Goal: Task Accomplishment & Management: Manage account settings

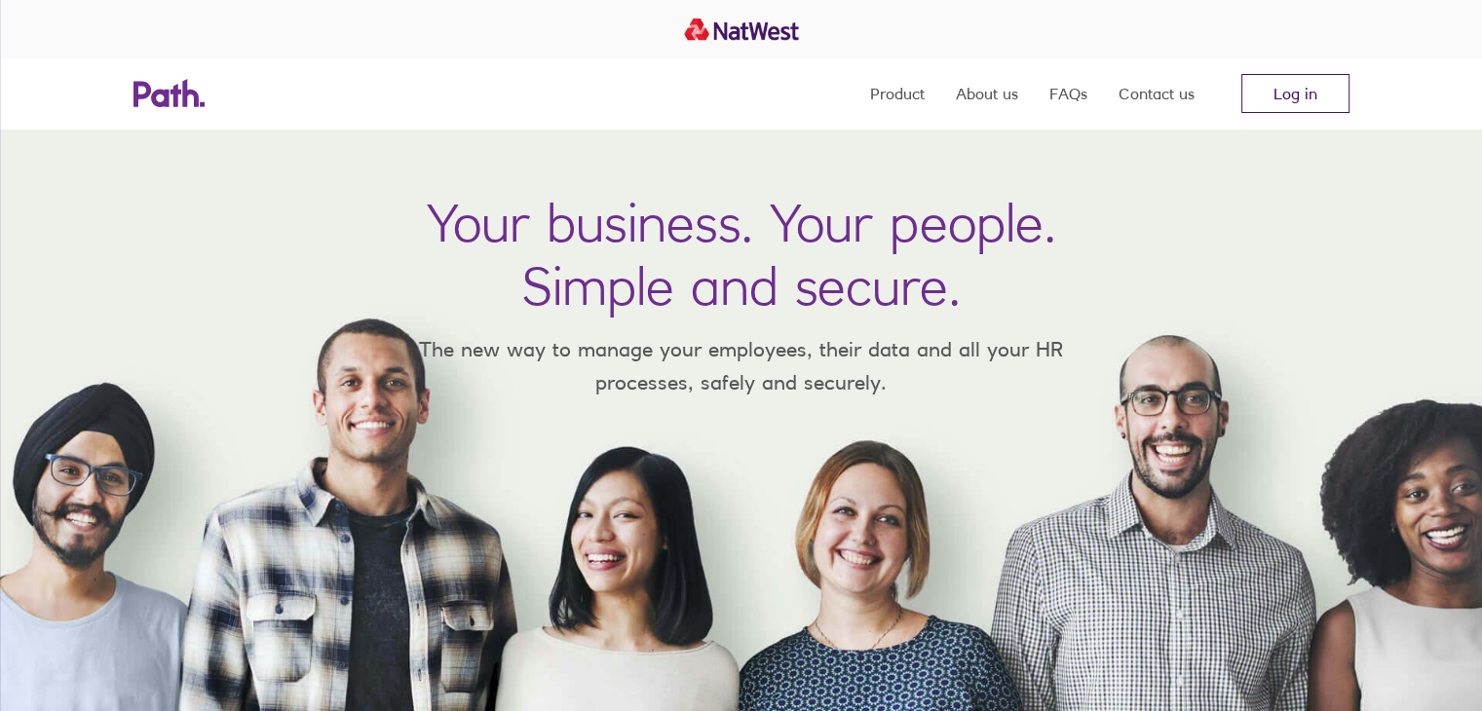
click at [1291, 85] on link "Log in" at bounding box center [1295, 93] width 108 height 39
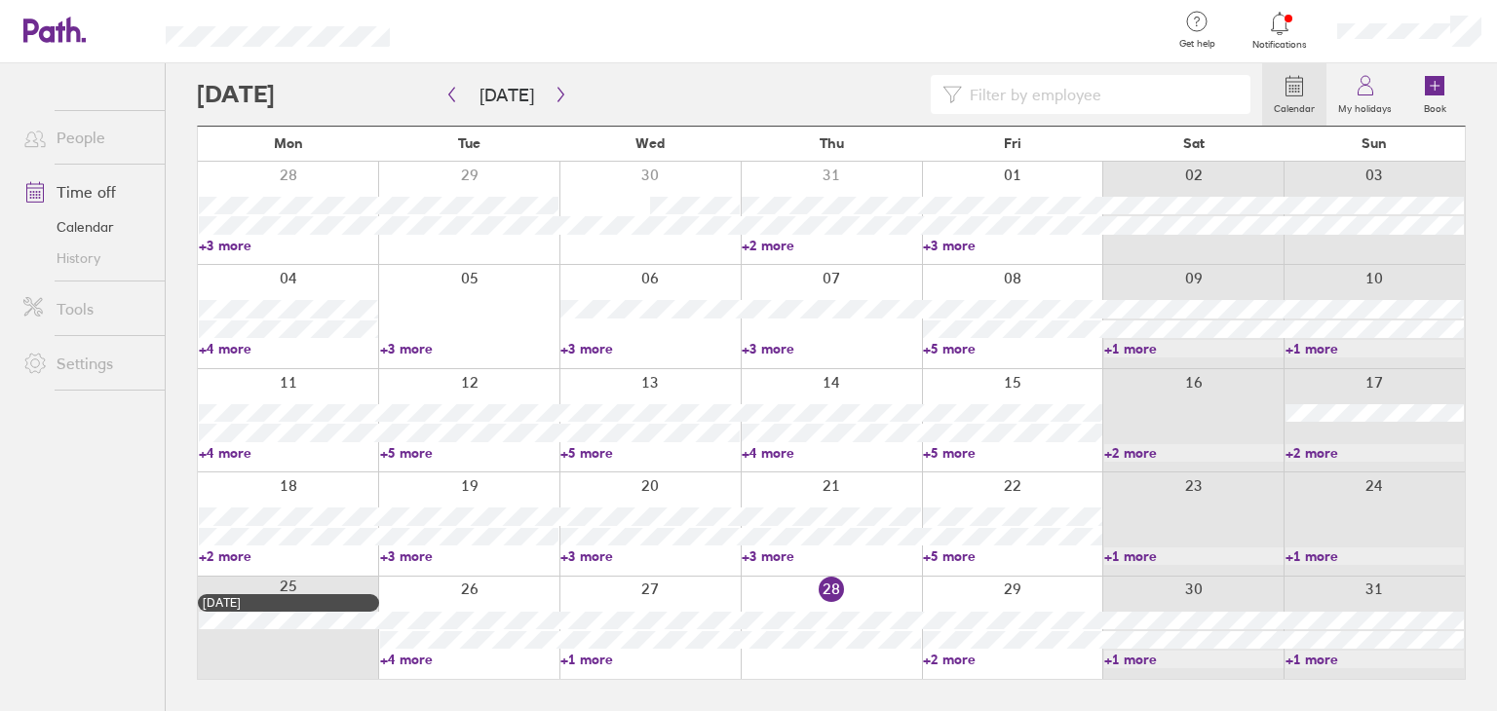
click at [413, 660] on link "+4 more" at bounding box center [469, 660] width 179 height 18
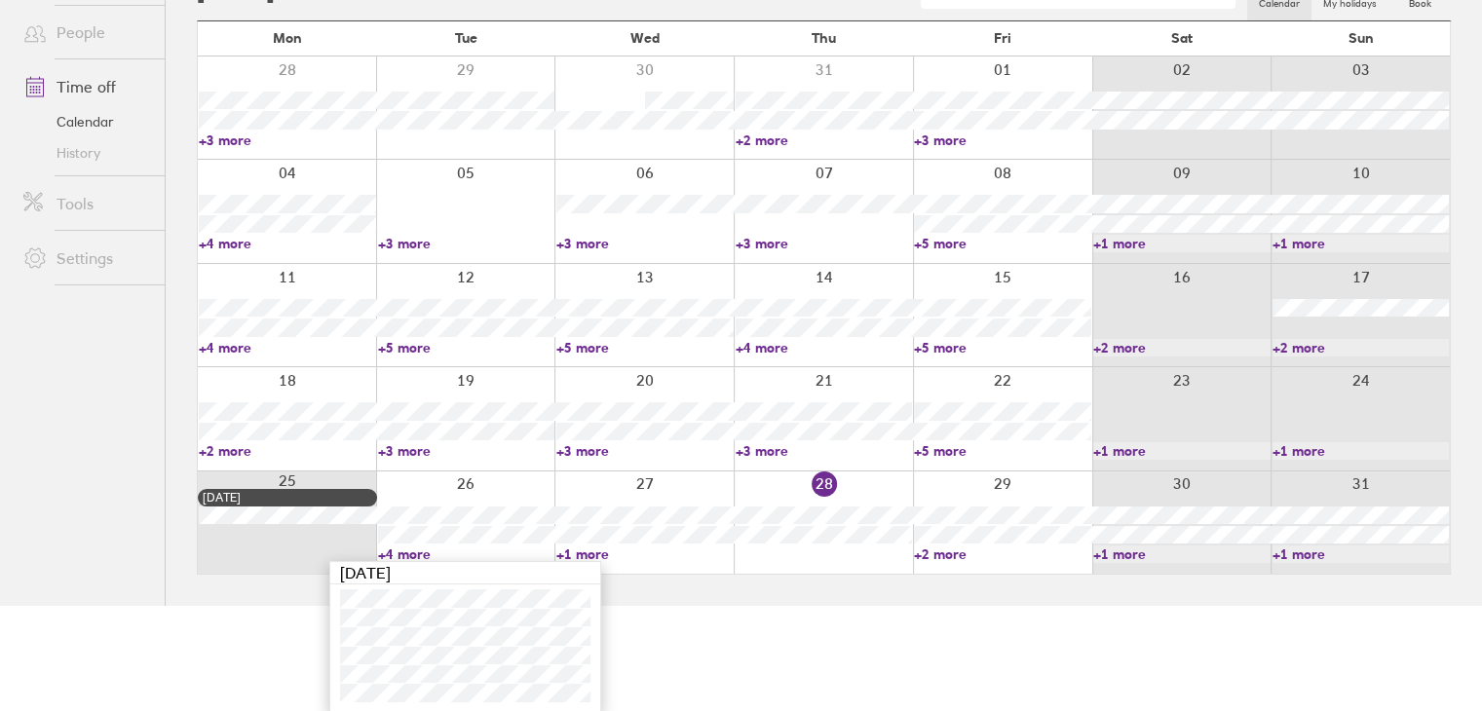
scroll to position [106, 0]
click at [575, 554] on link "+1 more" at bounding box center [644, 554] width 177 height 18
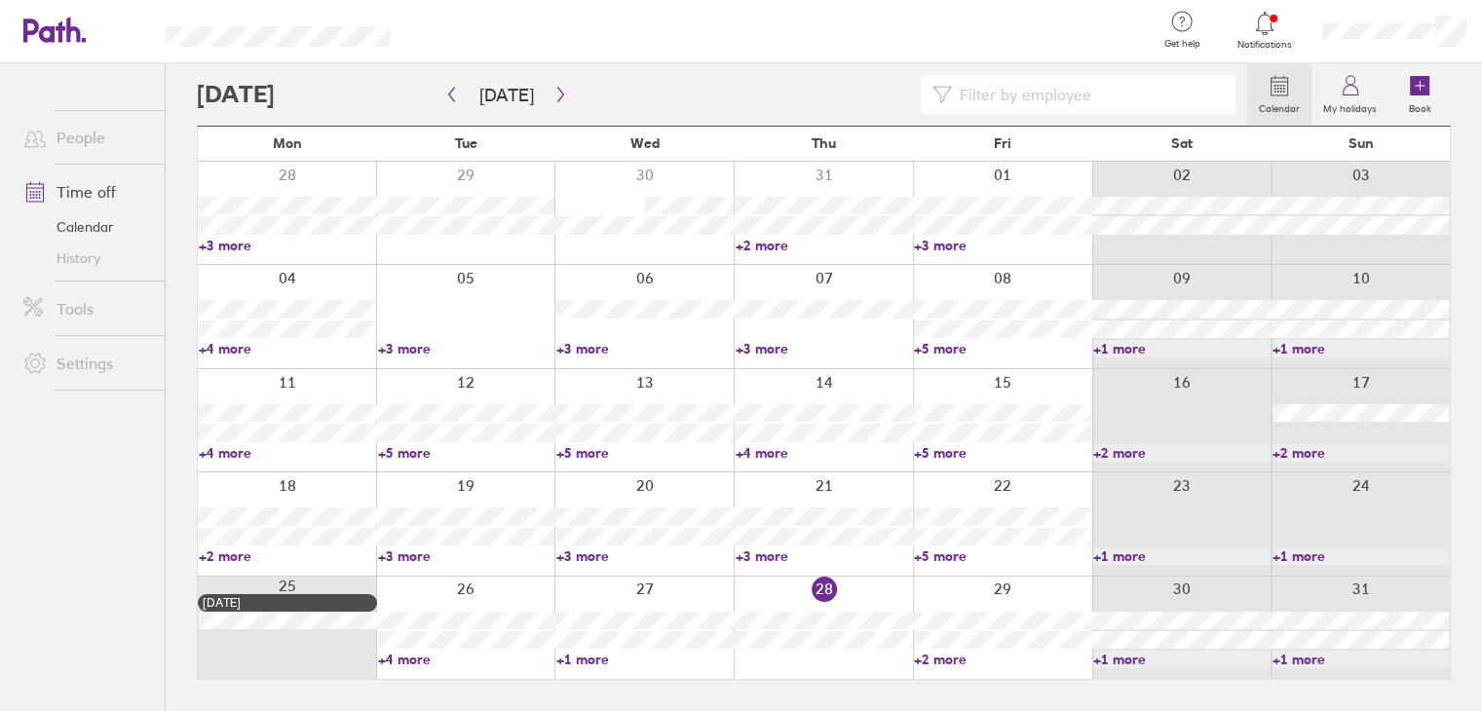
scroll to position [0, 0]
click at [579, 657] on link "+1 more" at bounding box center [649, 660] width 179 height 18
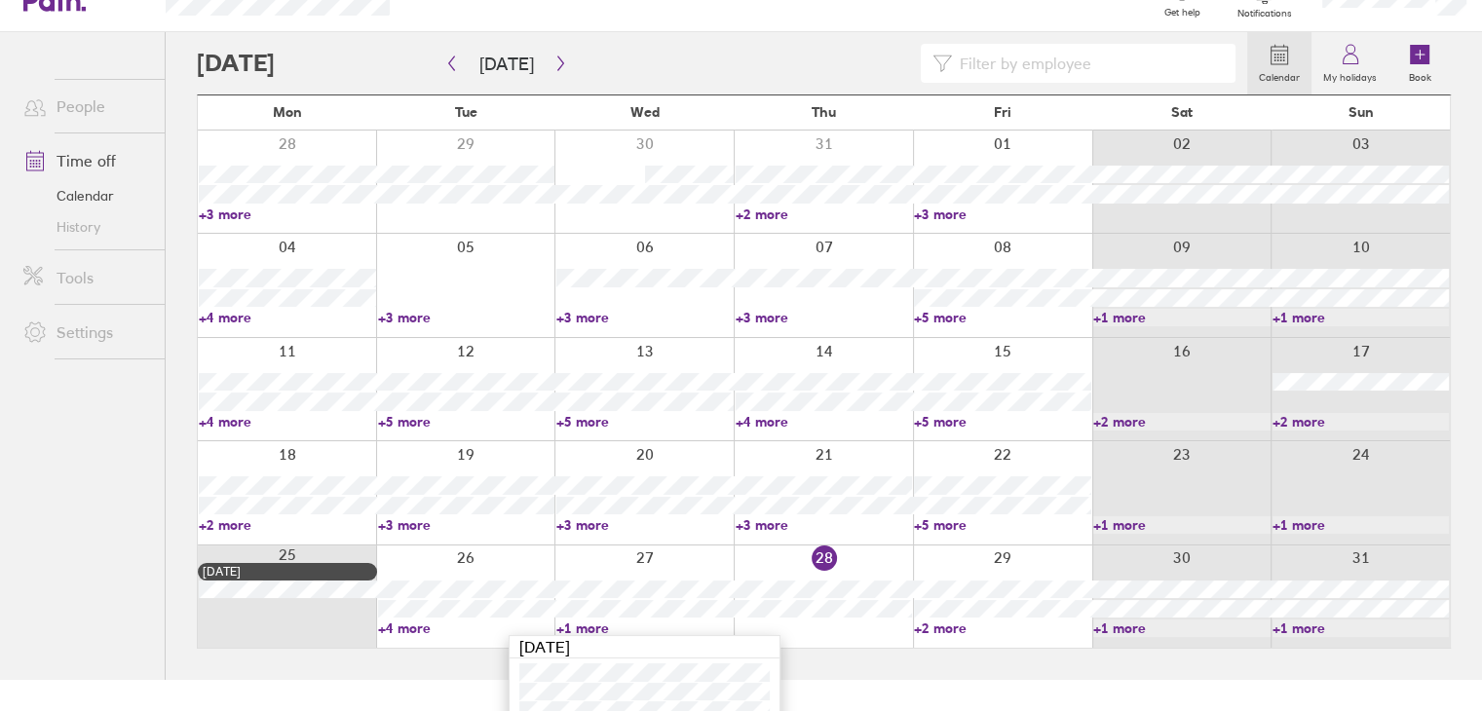
scroll to position [50, 0]
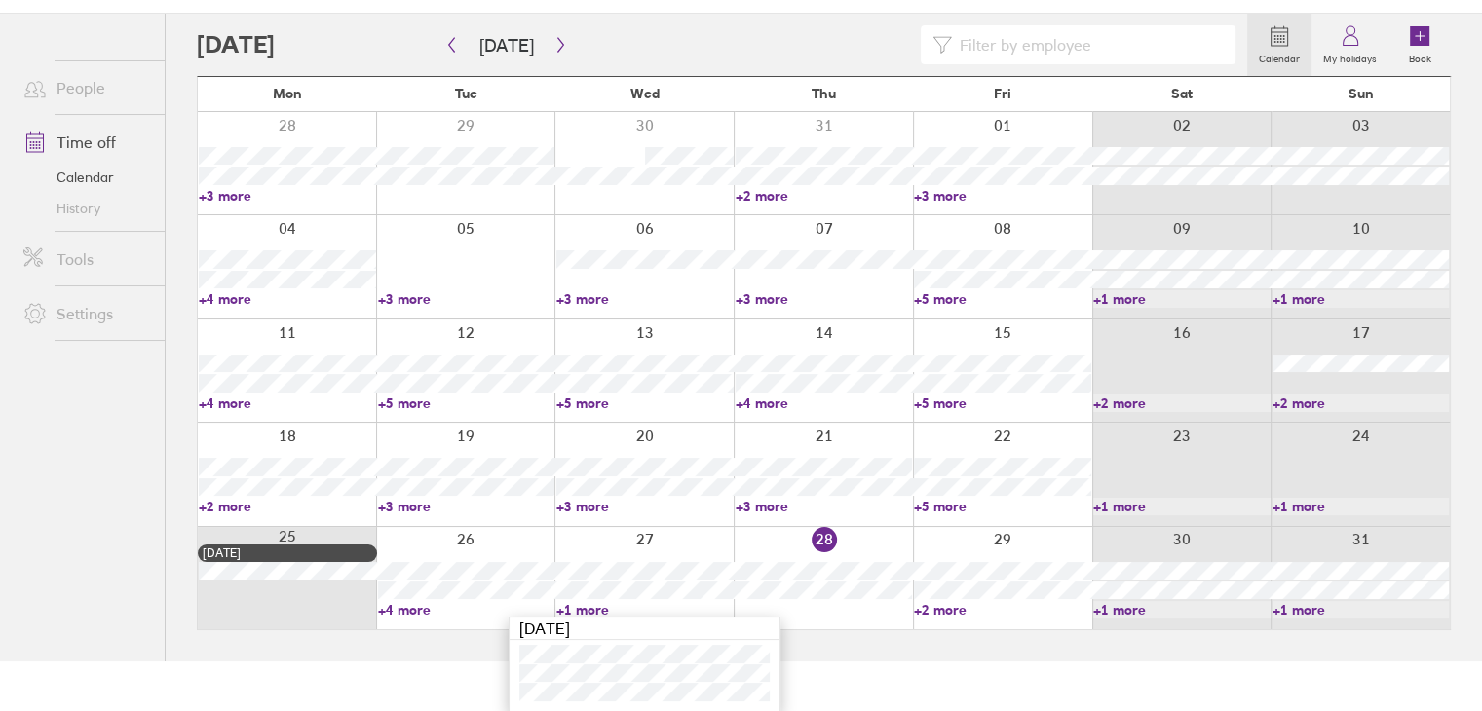
click at [860, 661] on html "Get help FAQs Contact us Notifications My profile Sign out People Time off Cale…" at bounding box center [741, 305] width 1482 height 711
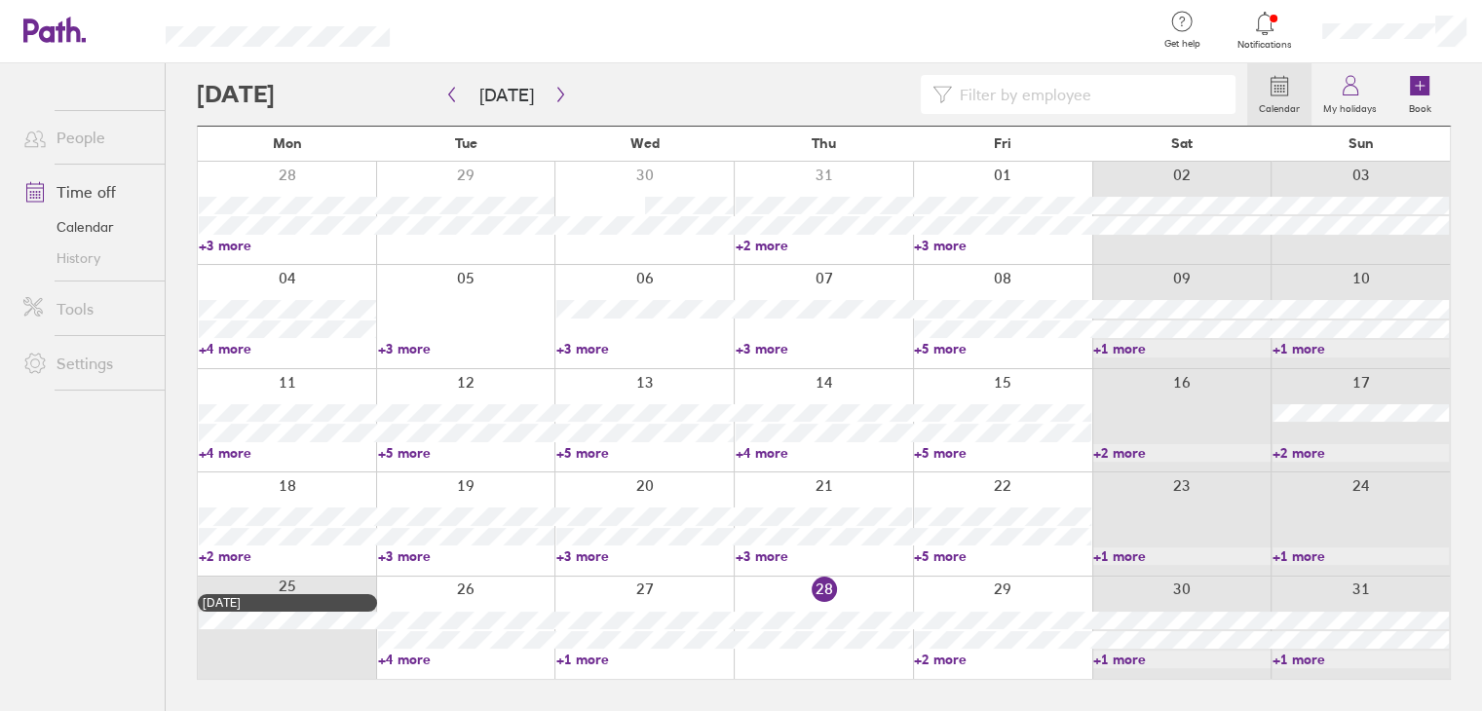
scroll to position [0, 0]
click at [962, 660] on link "+2 more" at bounding box center [1012, 660] width 179 height 18
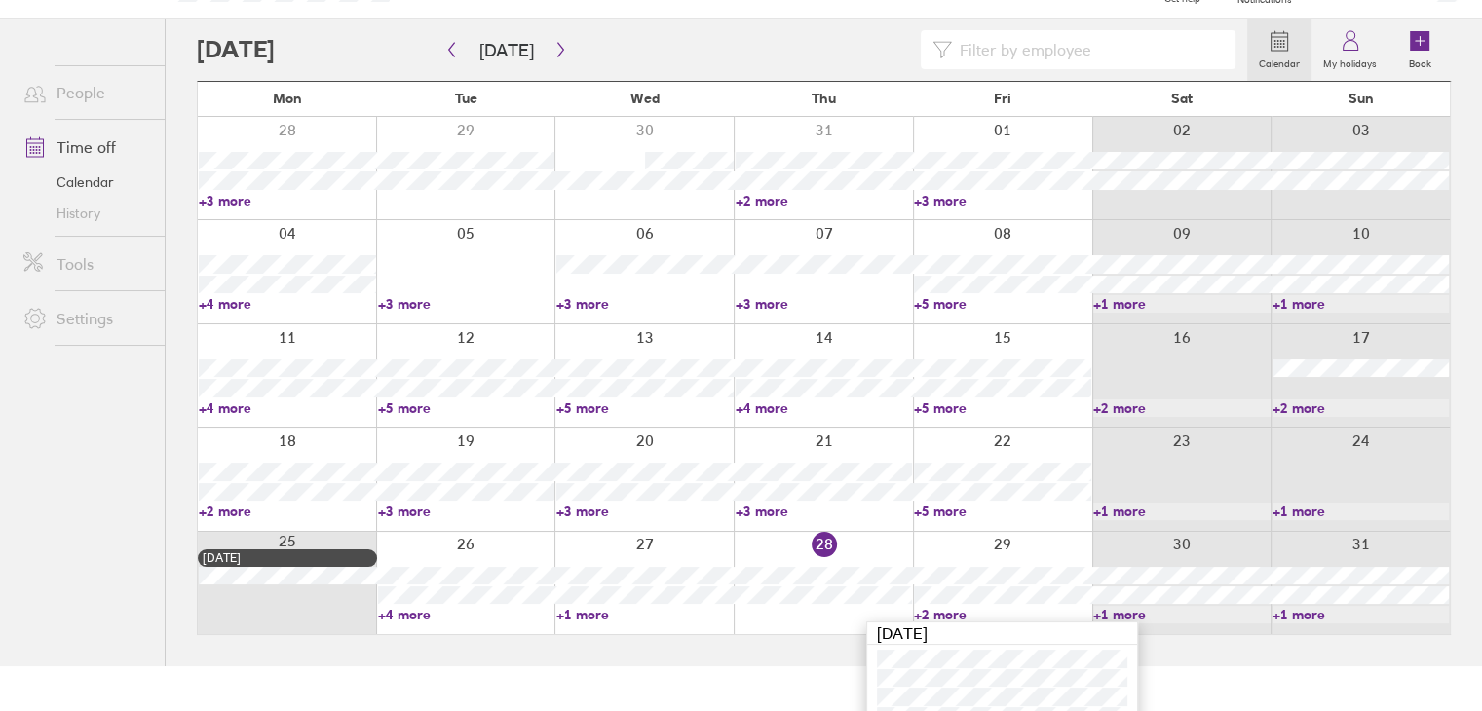
scroll to position [69, 0]
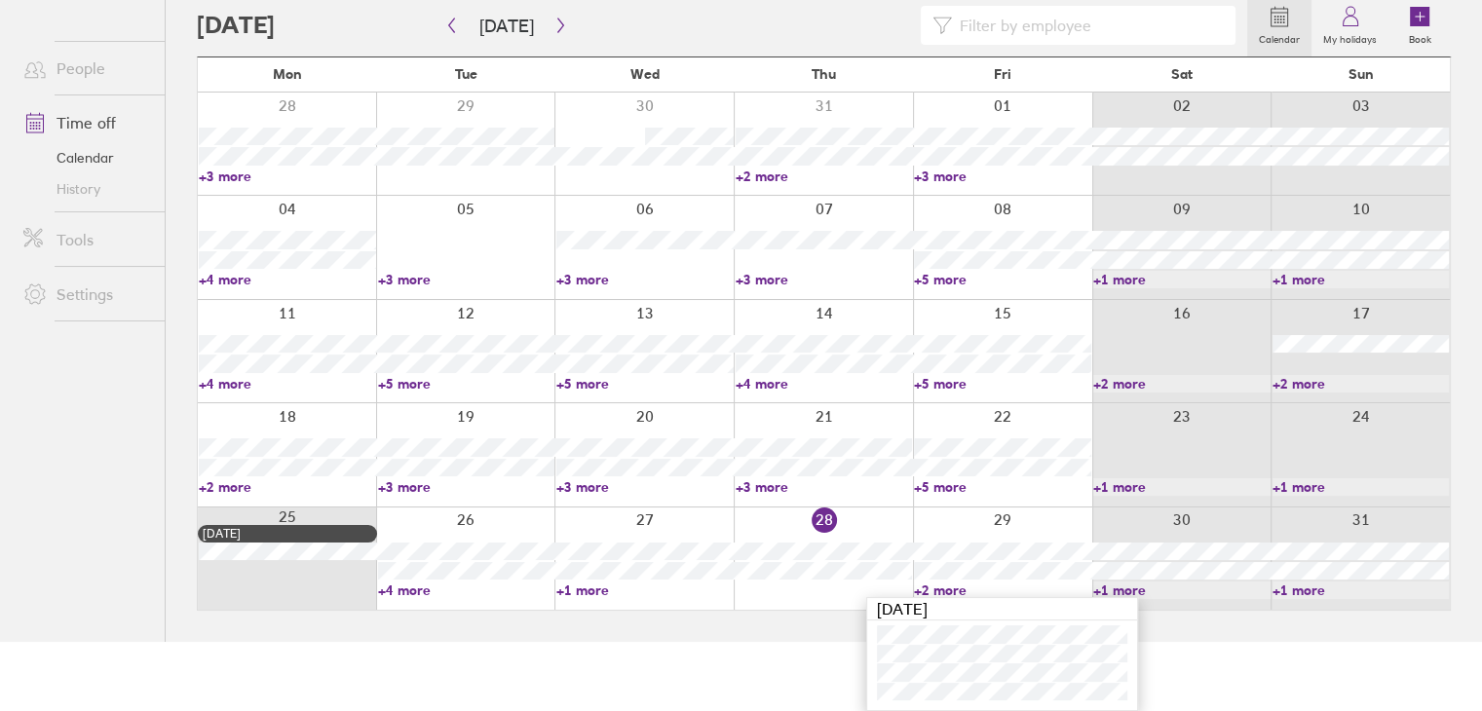
click at [788, 642] on html "Get help FAQs Contact us Notifications My profile Sign out People Time off Cale…" at bounding box center [741, 286] width 1482 height 711
